Goal: Task Accomplishment & Management: Complete application form

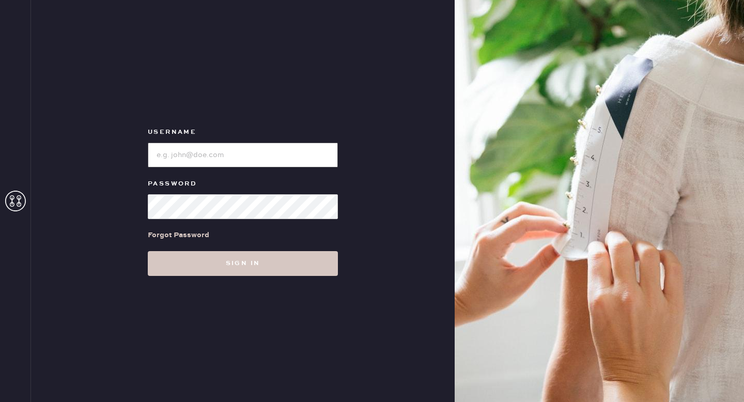
type input "ReformationMontrose"
click at [295, 144] on input "loginName" at bounding box center [243, 155] width 190 height 25
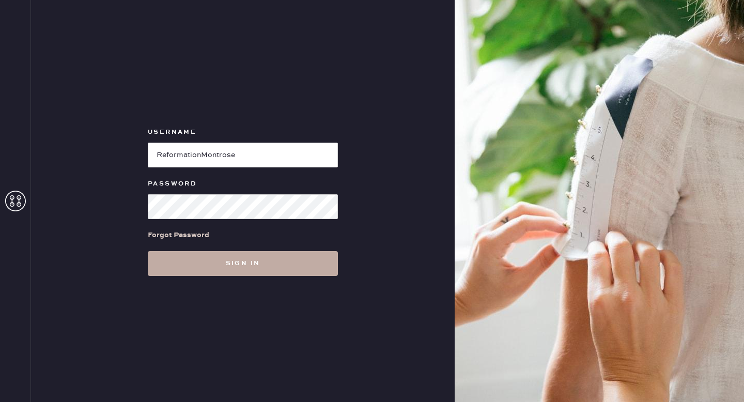
click at [286, 266] on button "Sign in" at bounding box center [243, 263] width 190 height 25
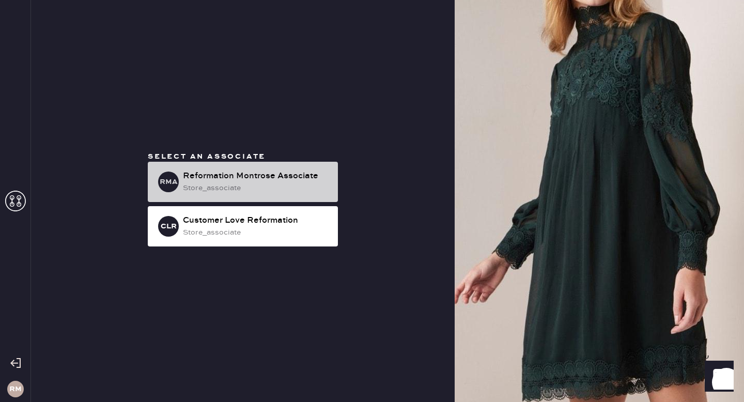
click at [288, 177] on div "Reformation Montrose Associate" at bounding box center [256, 176] width 147 height 12
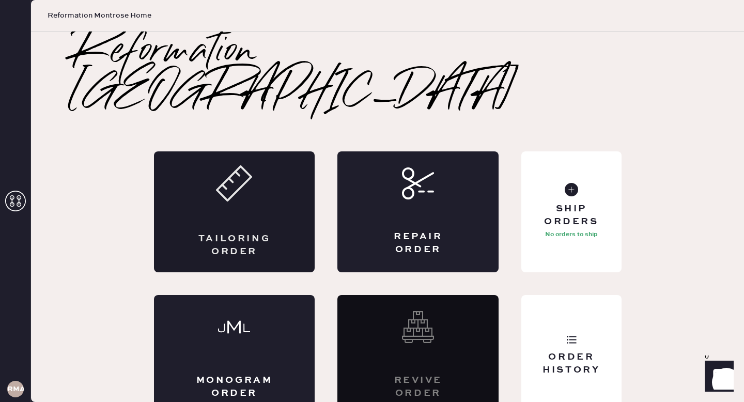
click at [268, 175] on div "Tailoring Order" at bounding box center [234, 211] width 161 height 121
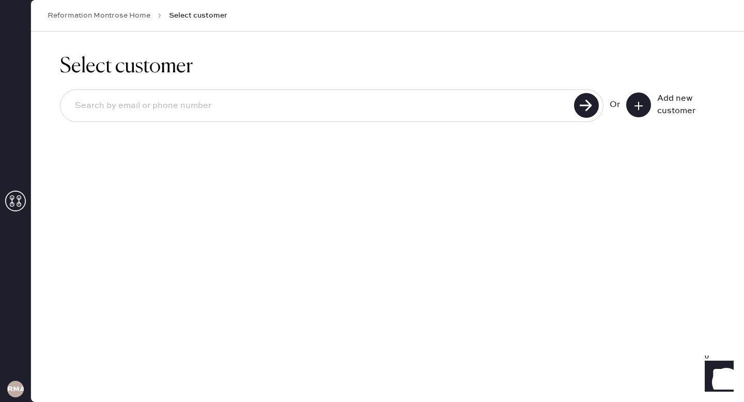
click at [268, 101] on input at bounding box center [319, 106] width 504 height 24
paste input "[EMAIL_ADDRESS][DOMAIN_NAME]"
type input "[EMAIL_ADDRESS][DOMAIN_NAME]"
click at [588, 107] on use at bounding box center [586, 105] width 25 height 25
click at [642, 101] on icon at bounding box center [638, 106] width 10 height 10
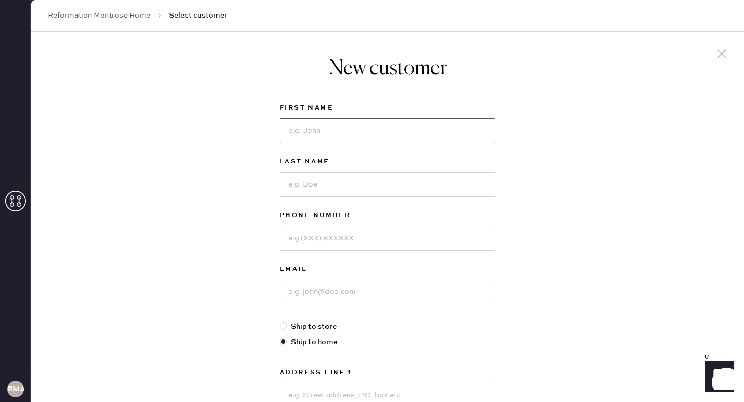
click at [373, 124] on input at bounding box center [387, 130] width 216 height 25
paste input "Zainub"
type input "Zainub"
click at [332, 173] on input at bounding box center [387, 184] width 216 height 25
paste input "Mussa"
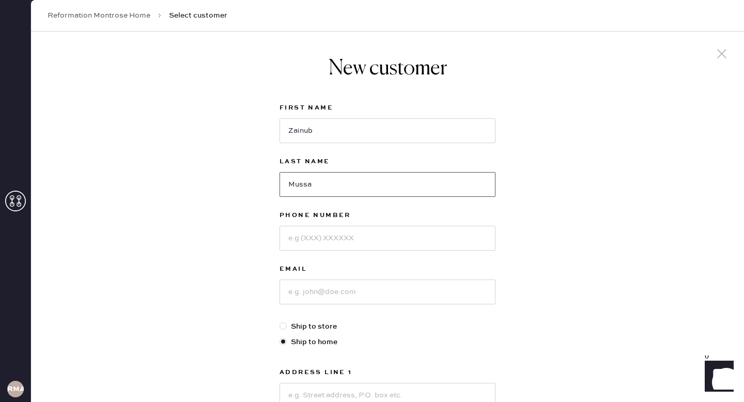
type input "Mussa"
click at [310, 224] on div at bounding box center [387, 237] width 216 height 27
click at [314, 235] on input at bounding box center [387, 238] width 216 height 25
paste input "[PHONE_NUMBER]"
click at [296, 240] on input "[PHONE_NUMBER]" at bounding box center [387, 238] width 216 height 25
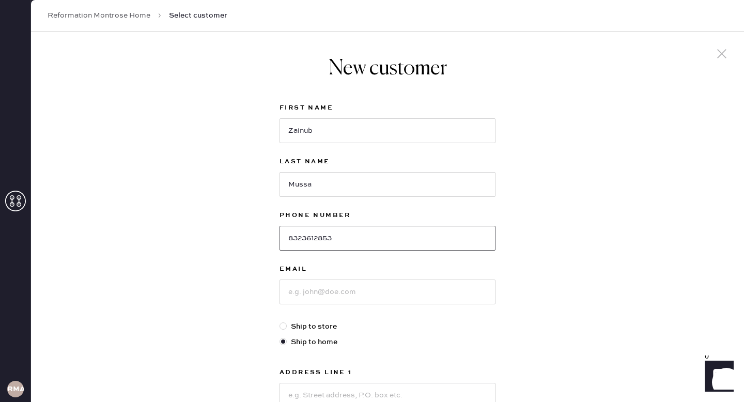
type input "8323612853"
click at [330, 294] on input at bounding box center [387, 291] width 216 height 25
paste input "[EMAIL_ADDRESS][DOMAIN_NAME]"
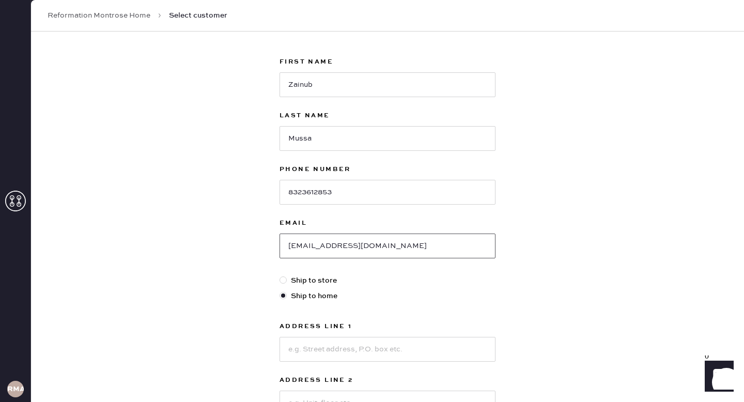
scroll to position [55, 0]
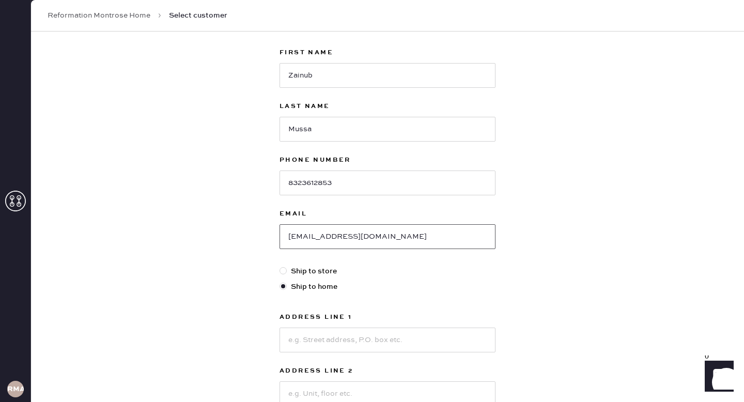
type input "[EMAIL_ADDRESS][DOMAIN_NAME]"
click at [383, 348] on input at bounding box center [387, 340] width 216 height 25
paste input "[STREET_ADDRESS]"
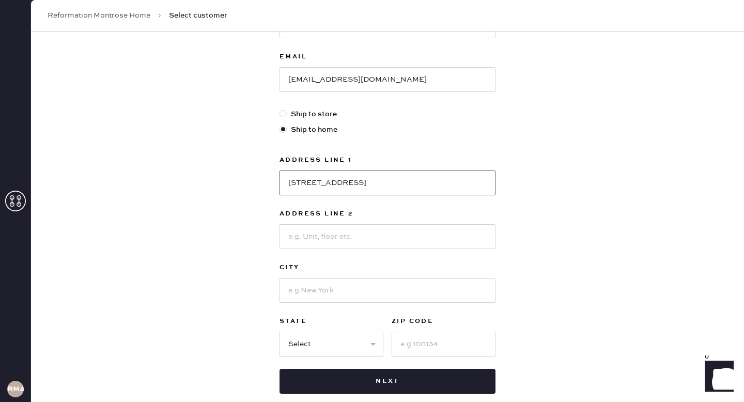
scroll to position [213, 0]
type input "[STREET_ADDRESS]"
click at [394, 247] on input at bounding box center [387, 236] width 216 height 25
type input "[PERSON_NAME]"
click at [308, 292] on input at bounding box center [387, 289] width 216 height 25
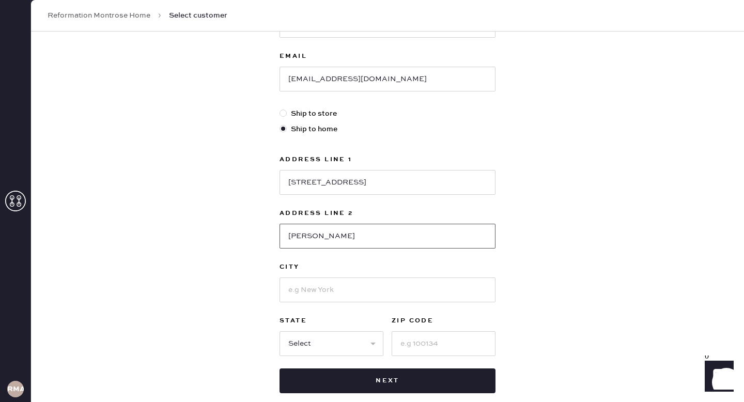
click at [297, 237] on input "[PERSON_NAME]" at bounding box center [387, 236] width 216 height 25
click at [318, 293] on input at bounding box center [387, 289] width 216 height 25
type input "[PERSON_NAME]"
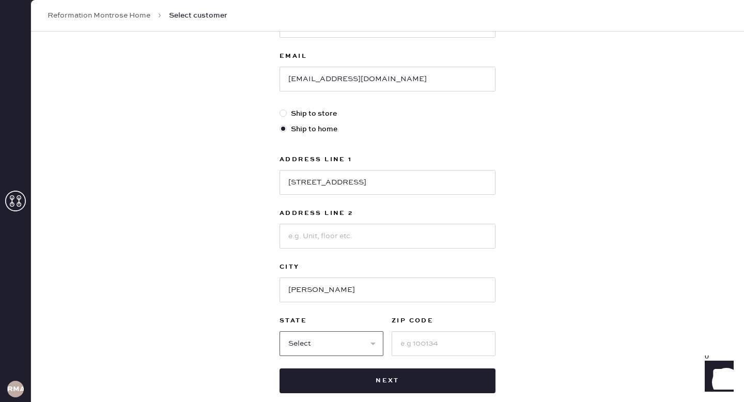
click at [306, 348] on select "Select AK AL AR AZ CA CO CT [GEOGRAPHIC_DATA] DE FL [GEOGRAPHIC_DATA] HI [GEOGR…" at bounding box center [331, 343] width 104 height 25
select select "[GEOGRAPHIC_DATA]"
click at [279, 331] on select "Select AK AL AR AZ CA CO CT [GEOGRAPHIC_DATA] DE FL [GEOGRAPHIC_DATA] HI [GEOGR…" at bounding box center [331, 343] width 104 height 25
click at [418, 348] on input at bounding box center [444, 343] width 104 height 25
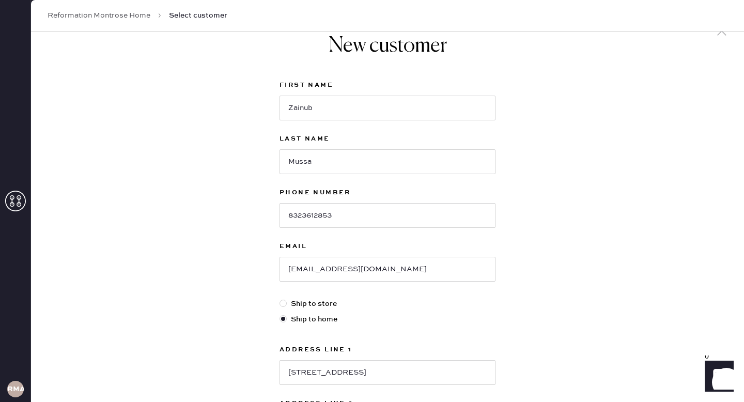
scroll to position [0, 0]
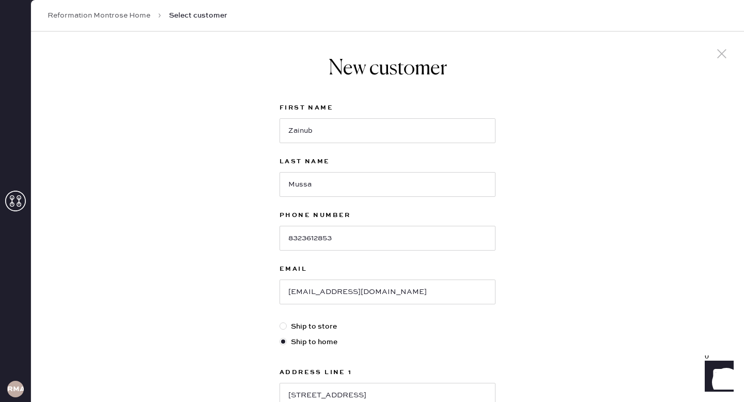
type input "77365"
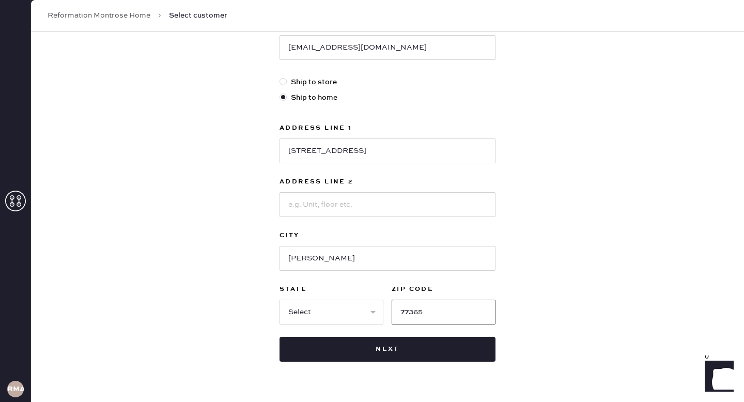
scroll to position [270, 0]
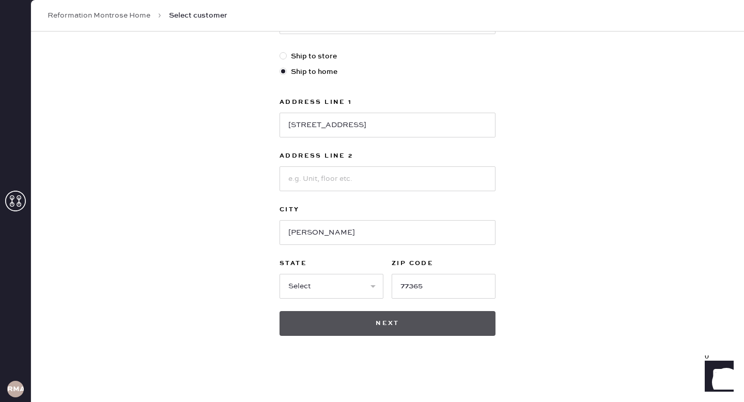
click at [367, 328] on button "Next" at bounding box center [387, 323] width 216 height 25
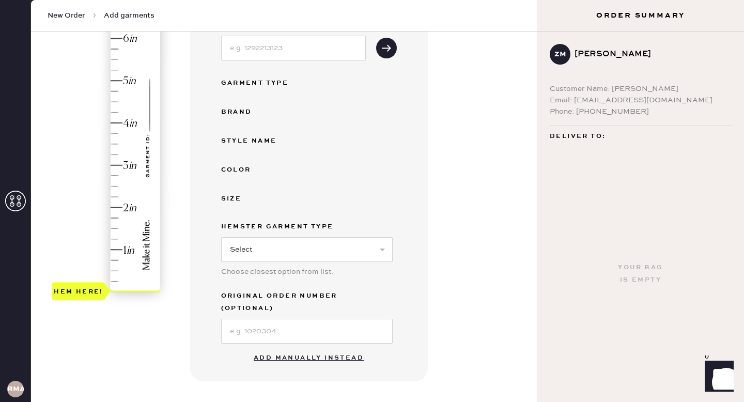
scroll to position [170, 0]
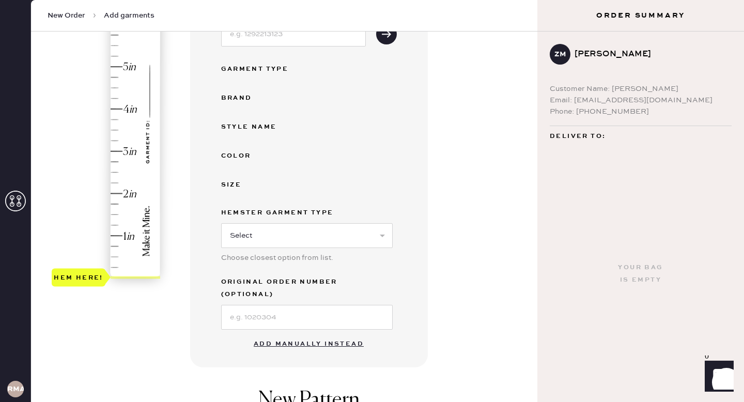
click at [333, 334] on button "Add manually instead" at bounding box center [308, 344] width 122 height 21
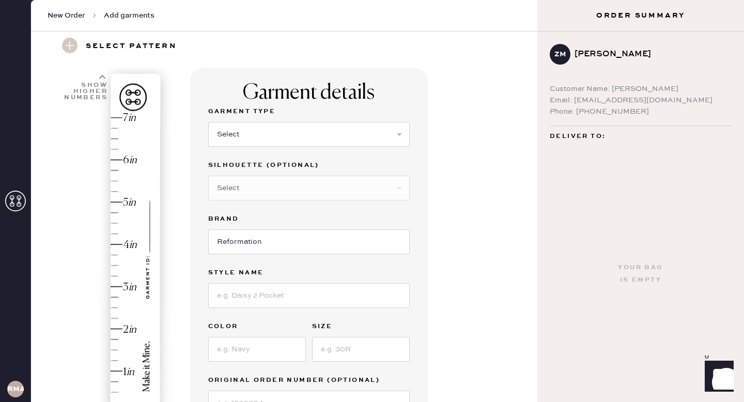
scroll to position [0, 0]
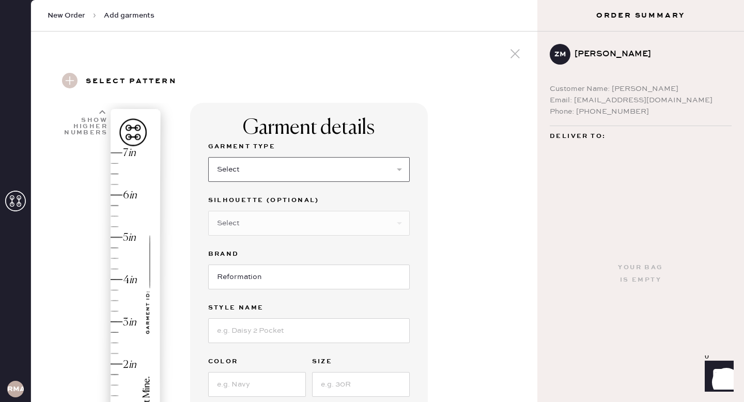
click at [381, 163] on select "Select Basic Skirt Jeans Leggings Pants Shorts Basic Sleeved Dress Basic Sleeve…" at bounding box center [308, 169] width 201 height 25
select select "4"
click at [208, 157] on select "Select Basic Skirt Jeans Leggings Pants Shorts Basic Sleeved Dress Basic Sleeve…" at bounding box center [308, 169] width 201 height 25
click at [361, 232] on select "Select Joggers Shorts Cropped Flare Boot Cut Straight Skinny Other" at bounding box center [308, 223] width 201 height 25
select select "11"
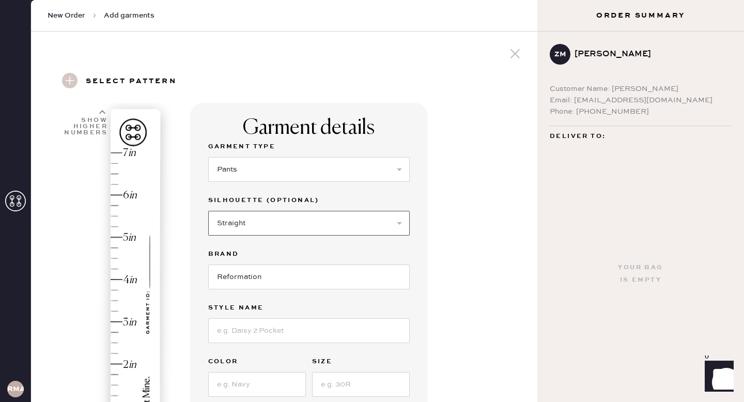
click at [208, 211] on select "Select Joggers Shorts Cropped Flare Boot Cut Straight Skinny Other" at bounding box center [308, 223] width 201 height 25
click at [318, 283] on input "Reformation" at bounding box center [308, 276] width 201 height 25
click at [281, 324] on input at bounding box center [308, 330] width 201 height 25
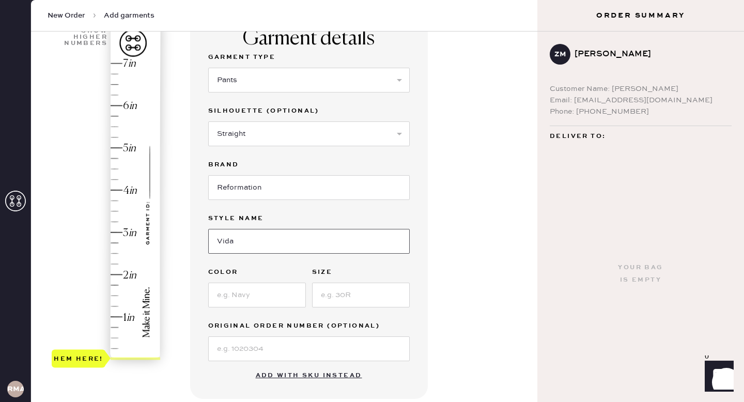
scroll to position [90, 0]
type input "Vida"
click at [219, 296] on input at bounding box center [257, 294] width 98 height 25
type input "Black"
click at [348, 297] on input at bounding box center [361, 294] width 98 height 25
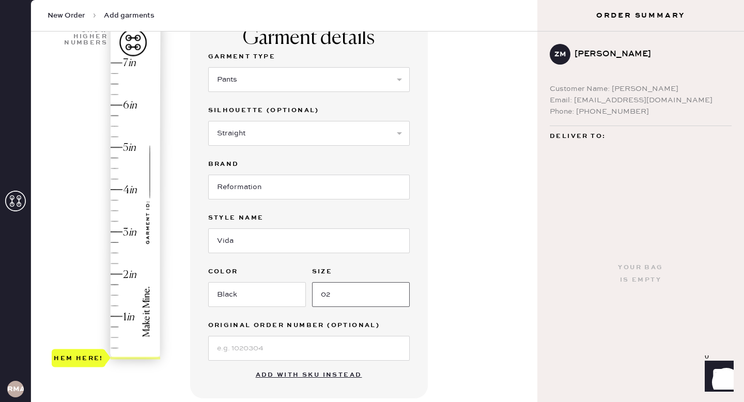
type input "02"
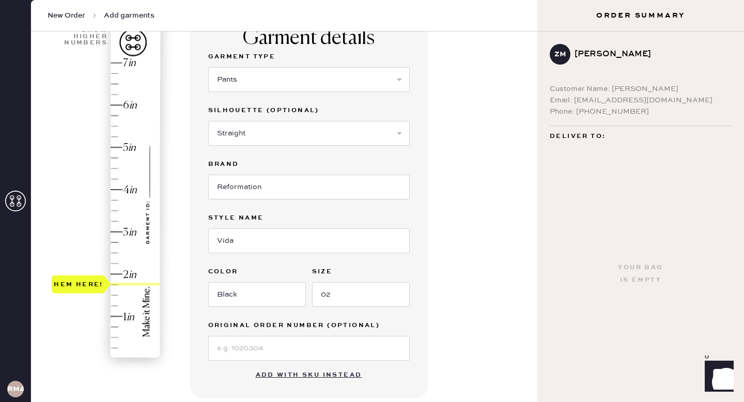
type input "2"
drag, startPoint x: 78, startPoint y: 356, endPoint x: 92, endPoint y: 276, distance: 81.4
click at [92, 275] on div "Hem here!" at bounding box center [79, 274] width 50 height 12
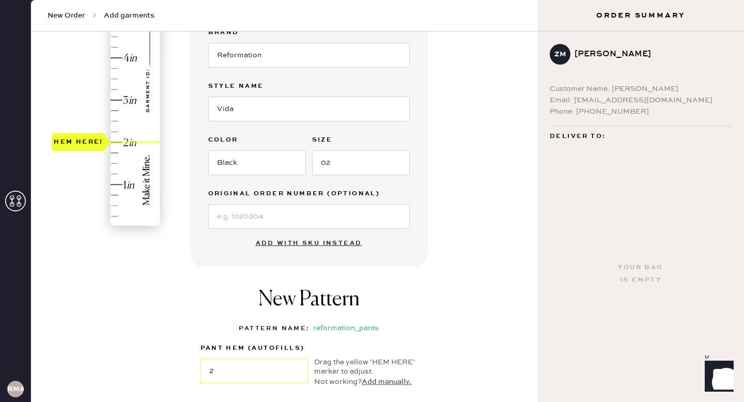
scroll to position [261, 0]
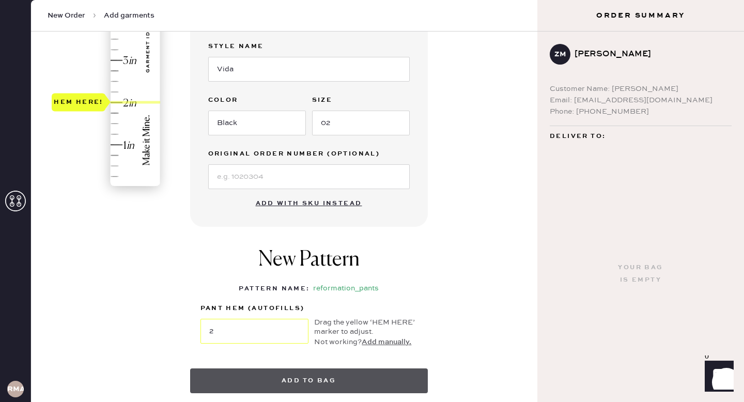
click at [297, 382] on button "Add to bag" at bounding box center [309, 380] width 238 height 25
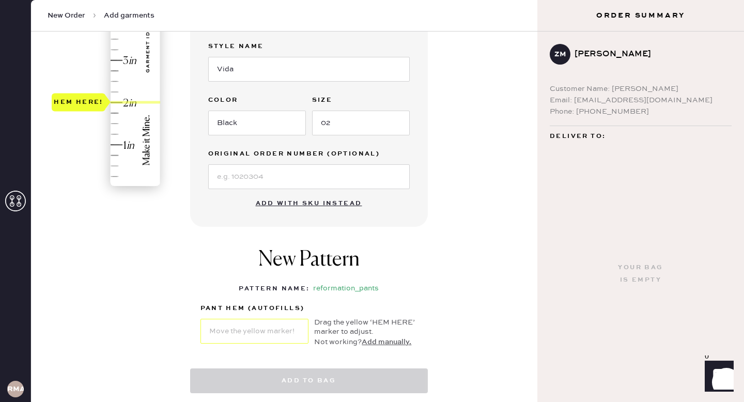
select select "4"
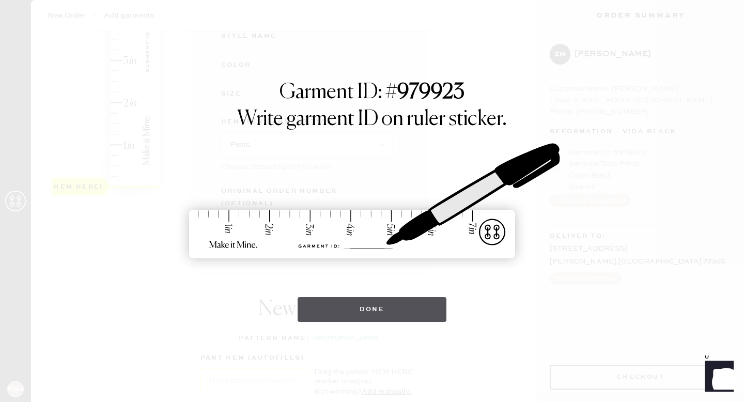
click at [385, 310] on button "Done" at bounding box center [372, 309] width 149 height 25
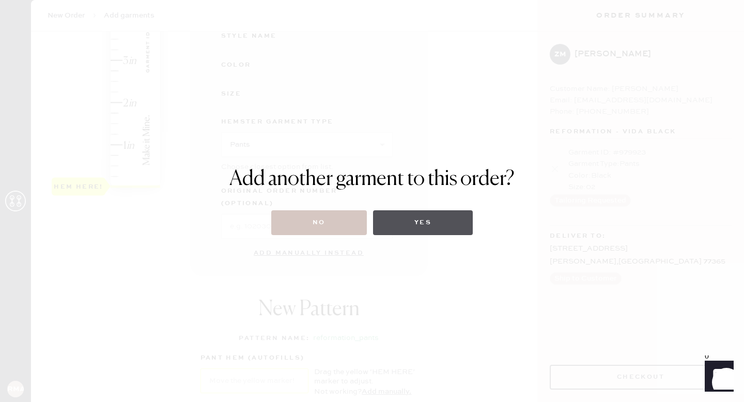
click at [429, 230] on button "Yes" at bounding box center [423, 222] width 100 height 25
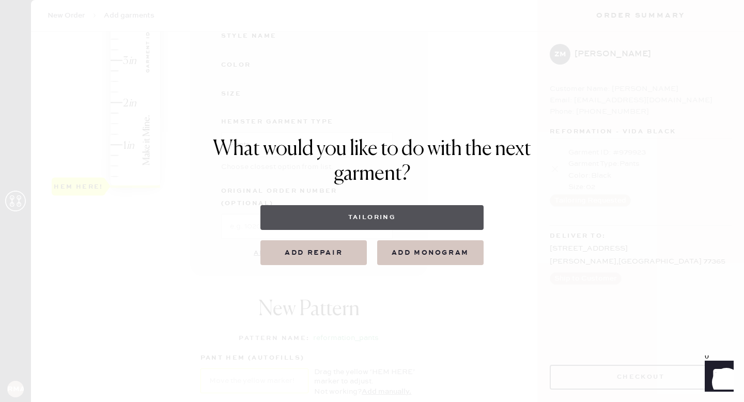
click at [414, 213] on button "Tailoring" at bounding box center [371, 217] width 223 height 25
select select
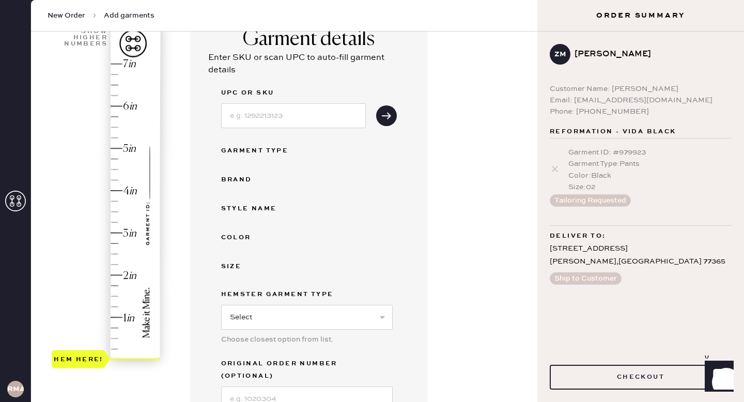
scroll to position [91, 0]
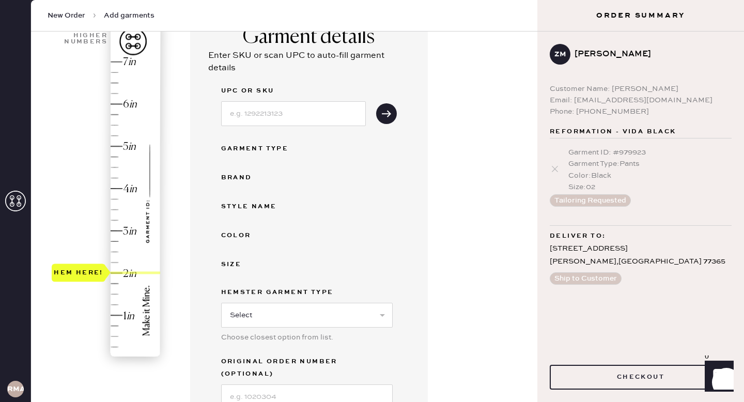
drag, startPoint x: 90, startPoint y: 351, endPoint x: 103, endPoint y: 271, distance: 81.6
click at [103, 271] on div "Hem here!" at bounding box center [79, 272] width 54 height 18
click at [338, 317] on select "Select Basic Skirt Jeans Leggings Pants Shorts Basic Sleeved Dress Basic Sleeve…" at bounding box center [307, 315] width 172 height 25
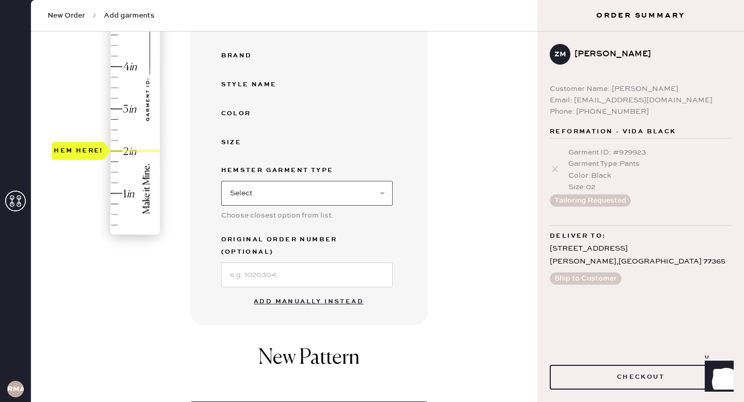
scroll to position [279, 0]
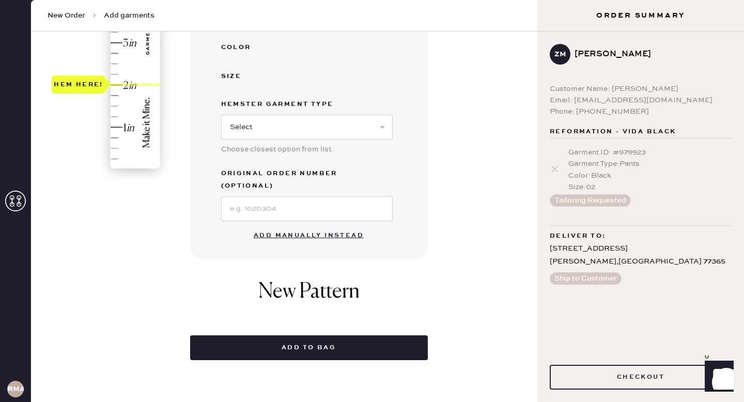
click at [324, 228] on button "Add manually instead" at bounding box center [308, 235] width 122 height 21
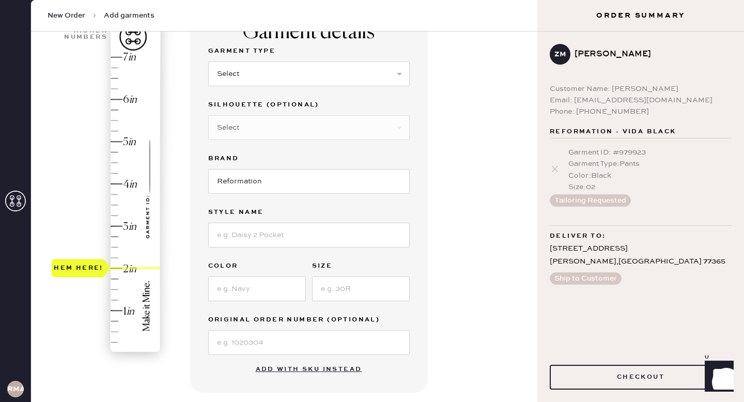
scroll to position [0, 0]
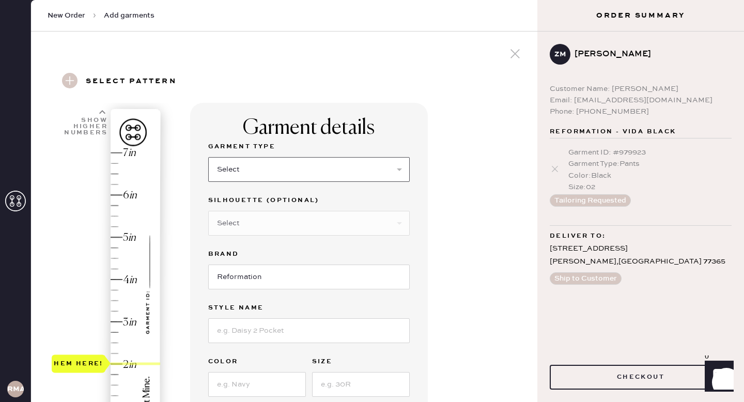
click at [353, 173] on select "Select Basic Skirt Jeans Leggings Pants Shorts Basic Sleeved Dress Basic Sleeve…" at bounding box center [308, 169] width 201 height 25
select select "4"
click at [208, 157] on select "Select Basic Skirt Jeans Leggings Pants Shorts Basic Sleeved Dress Basic Sleeve…" at bounding box center [308, 169] width 201 height 25
click at [366, 226] on select "Select Joggers Shorts Cropped Flare Boot Cut Straight Skinny Other" at bounding box center [308, 223] width 201 height 25
select select "11"
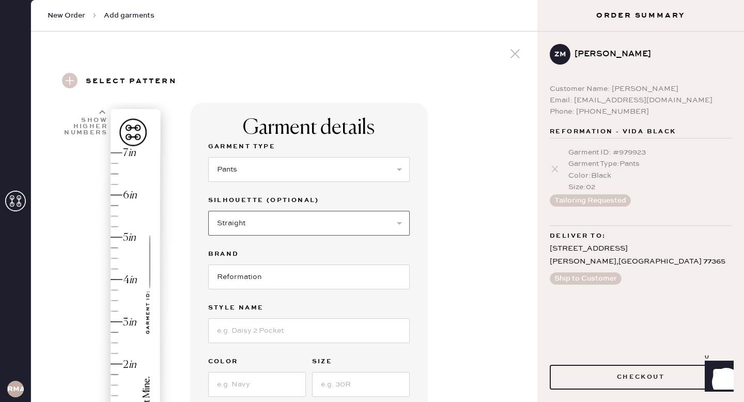
click at [208, 211] on select "Select Joggers Shorts Cropped Flare Boot Cut Straight Skinny Other" at bounding box center [308, 223] width 201 height 25
click at [335, 335] on input at bounding box center [308, 330] width 201 height 25
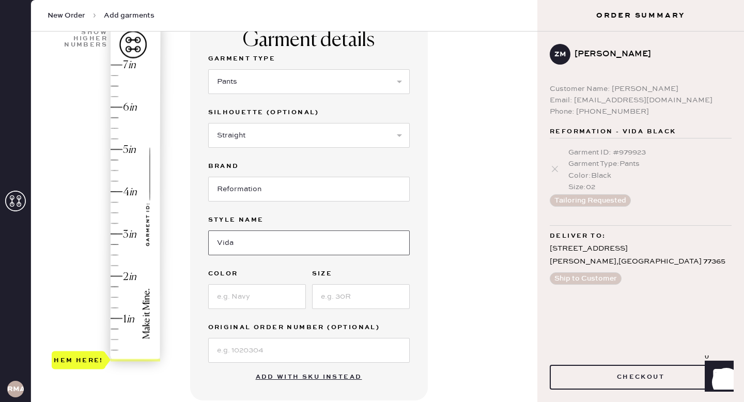
scroll to position [95, 0]
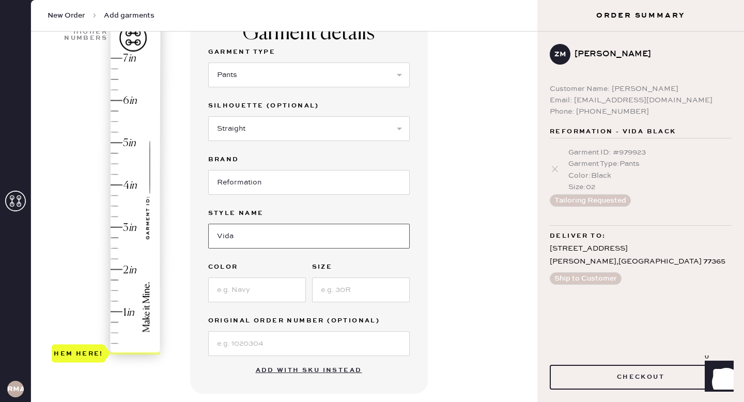
type input "Vida"
click at [256, 282] on input at bounding box center [257, 289] width 98 height 25
type input "Oatmeal"
click at [346, 297] on input at bounding box center [361, 289] width 98 height 25
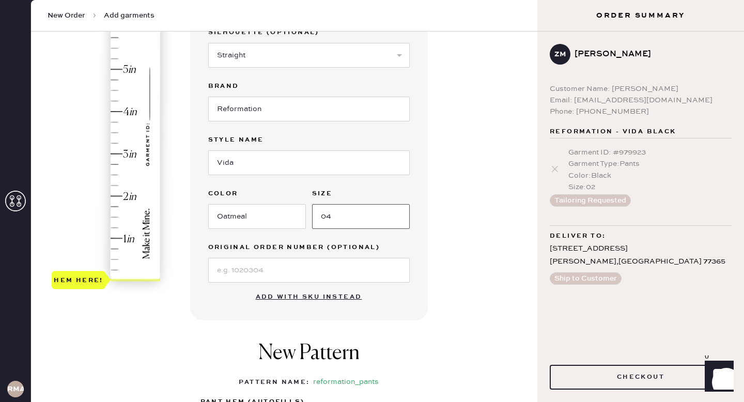
scroll to position [178, 0]
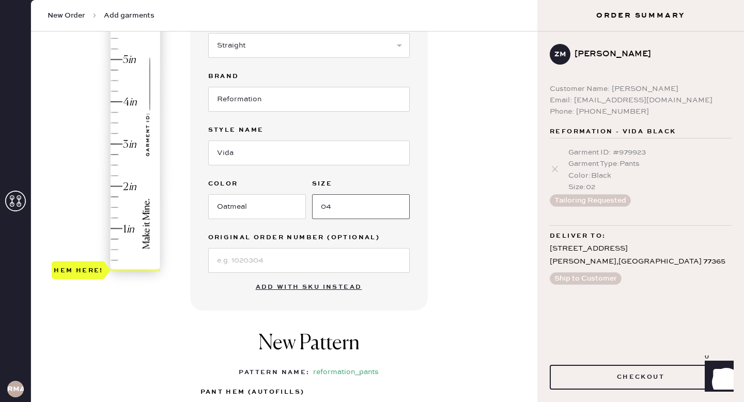
type input "04"
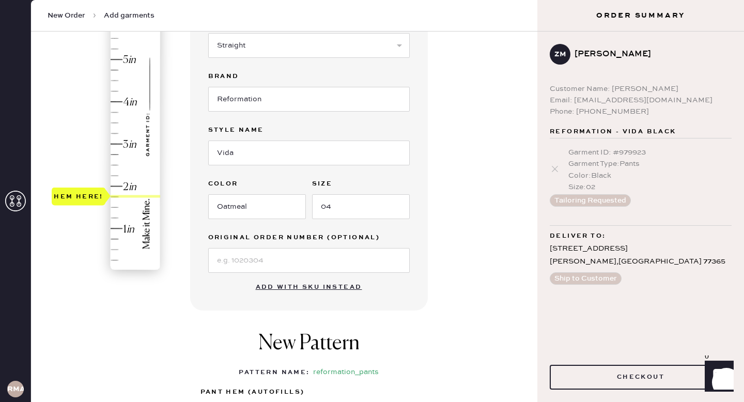
type input "2"
drag, startPoint x: 72, startPoint y: 271, endPoint x: 90, endPoint y: 192, distance: 80.6
click at [90, 192] on div "Hem here!" at bounding box center [79, 186] width 54 height 18
click at [497, 299] on div "Garment details Garment Type Select Basic Skirt Jeans Leggings Pants Shorts Bas…" at bounding box center [359, 218] width 339 height 587
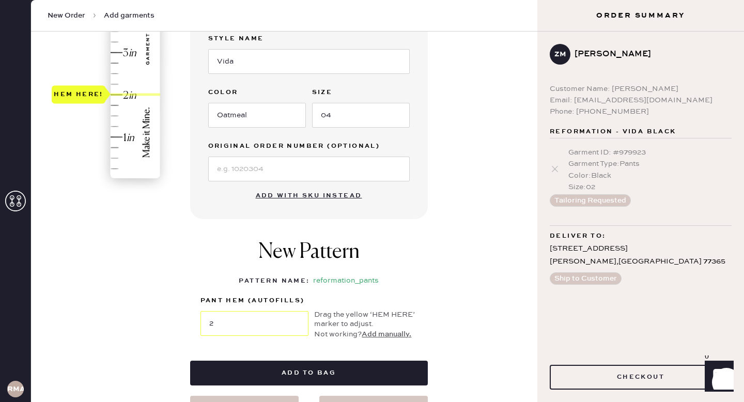
scroll to position [279, 0]
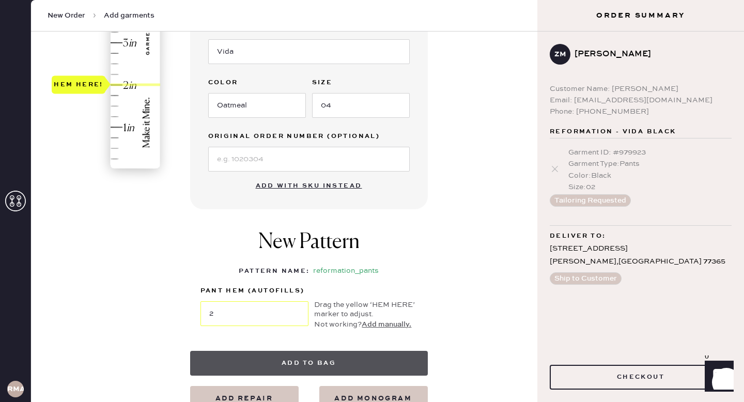
click at [373, 355] on button "Add to bag" at bounding box center [309, 363] width 238 height 25
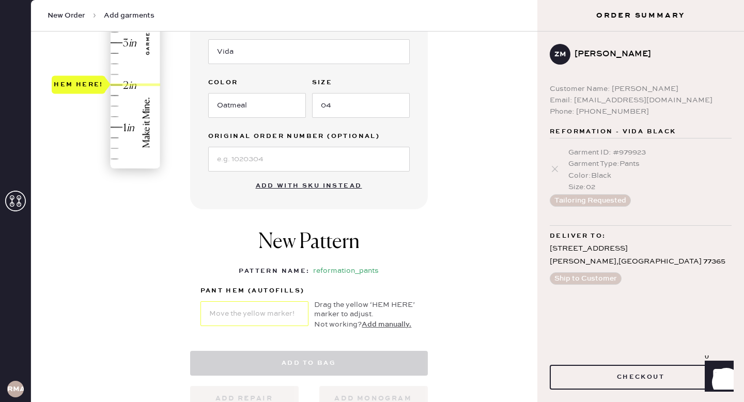
select select "4"
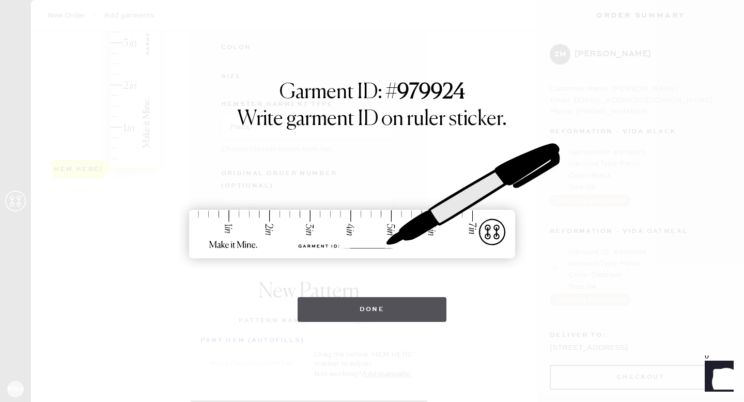
click at [420, 303] on button "Done" at bounding box center [372, 309] width 149 height 25
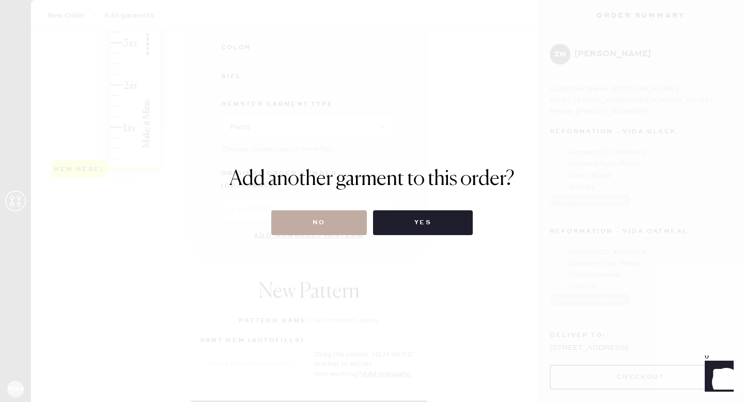
click at [348, 221] on button "No" at bounding box center [319, 222] width 96 height 25
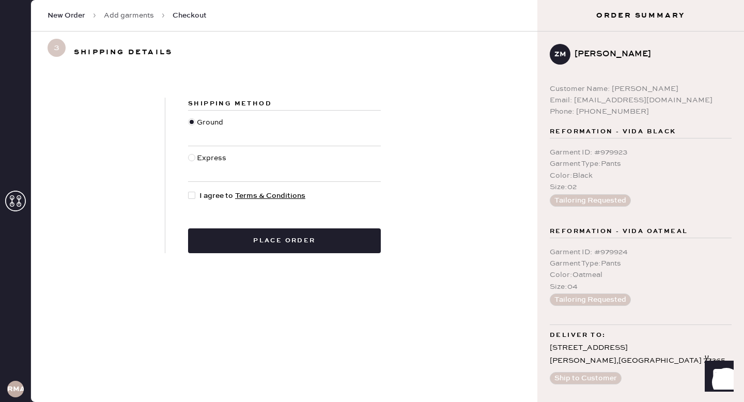
click at [197, 195] on div at bounding box center [193, 195] width 11 height 11
click at [189, 191] on input "I agree to Terms & Conditions" at bounding box center [188, 190] width 1 height 1
checkbox input "true"
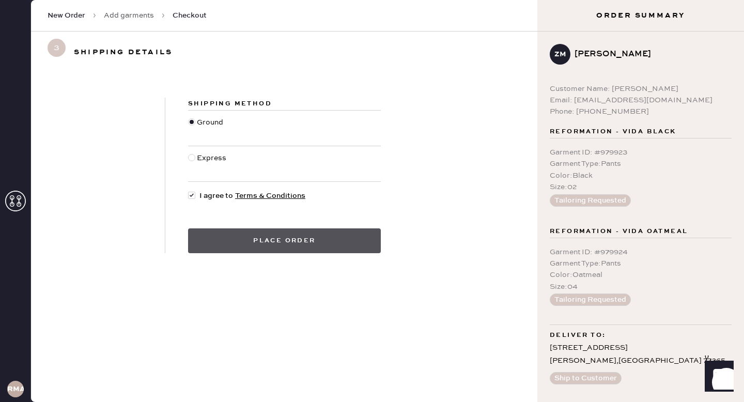
click at [293, 243] on button "Place order" at bounding box center [284, 240] width 193 height 25
